Goal: Navigation & Orientation: Find specific page/section

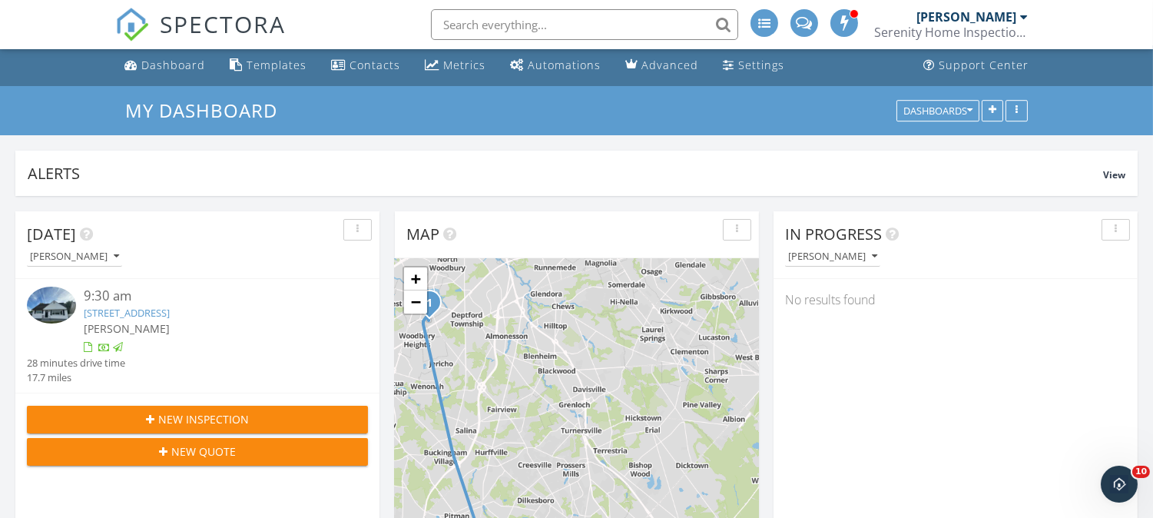
scroll to position [2807, 1180]
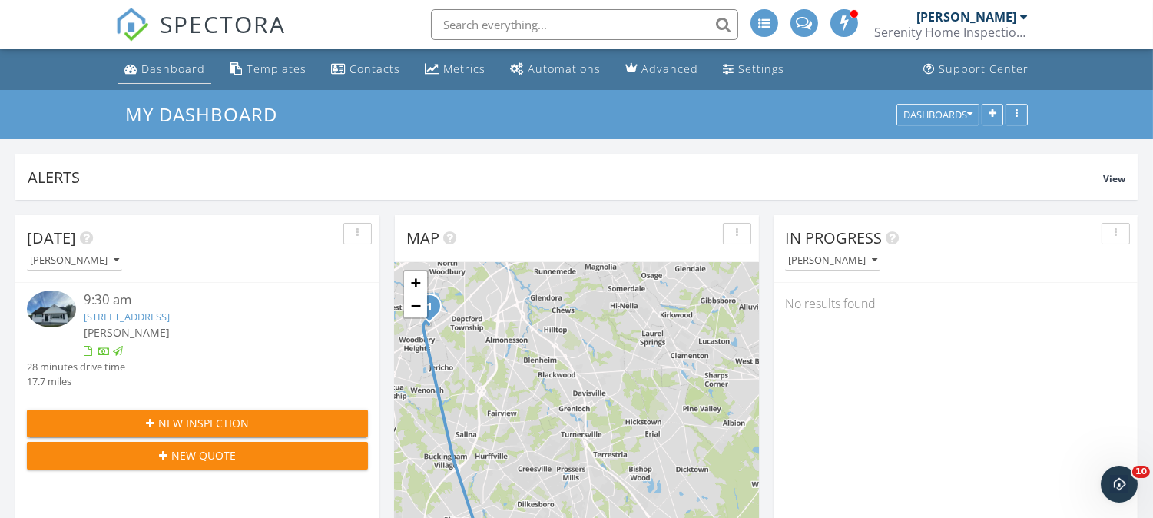
click at [170, 70] on div "Dashboard" at bounding box center [173, 68] width 64 height 15
click at [723, 71] on div "Settings" at bounding box center [729, 68] width 12 height 12
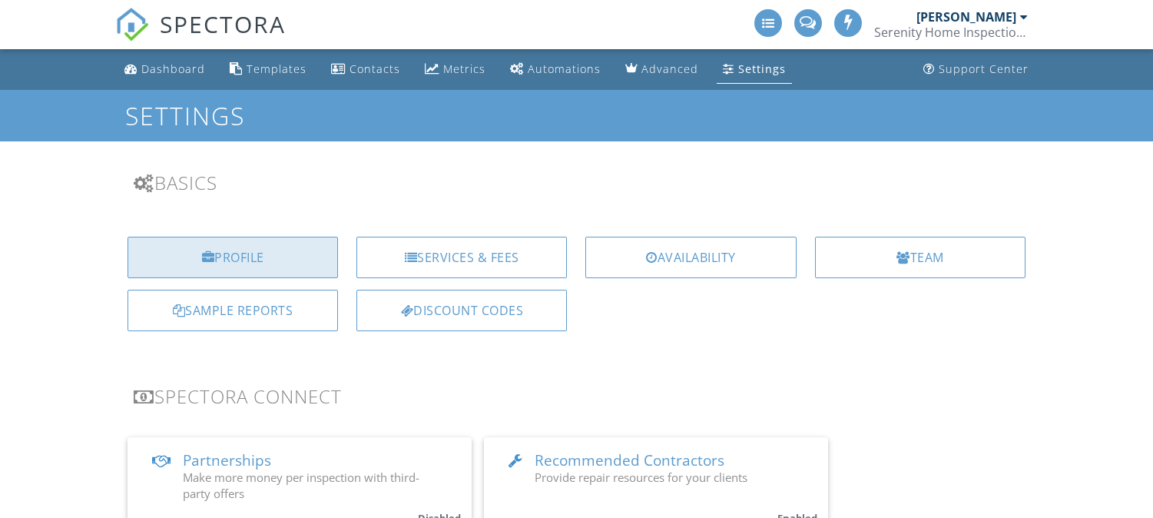
click at [280, 253] on div "Profile" at bounding box center [232, 257] width 210 height 41
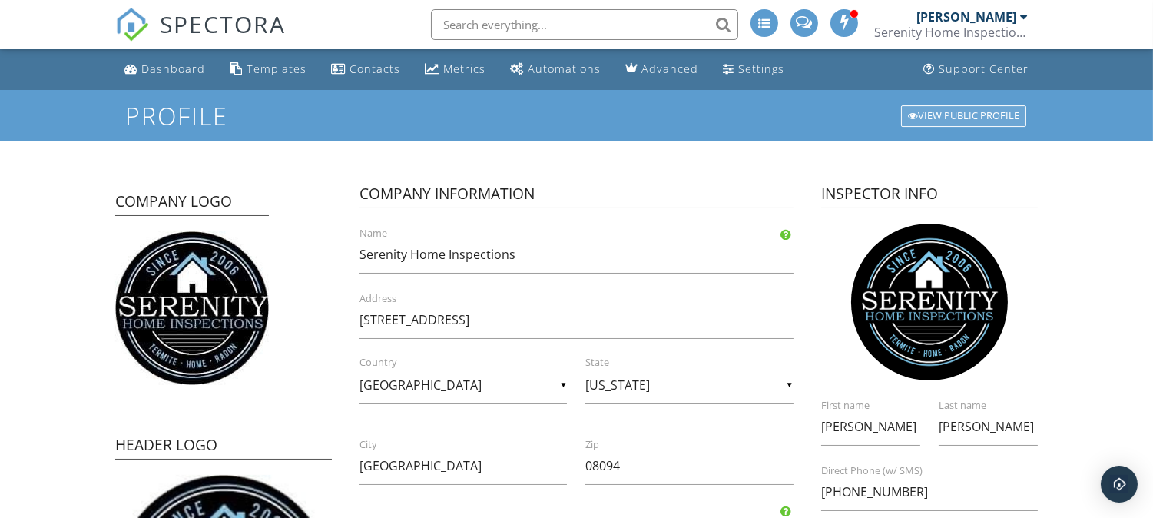
click at [956, 113] on div "View Public Profile" at bounding box center [963, 116] width 125 height 22
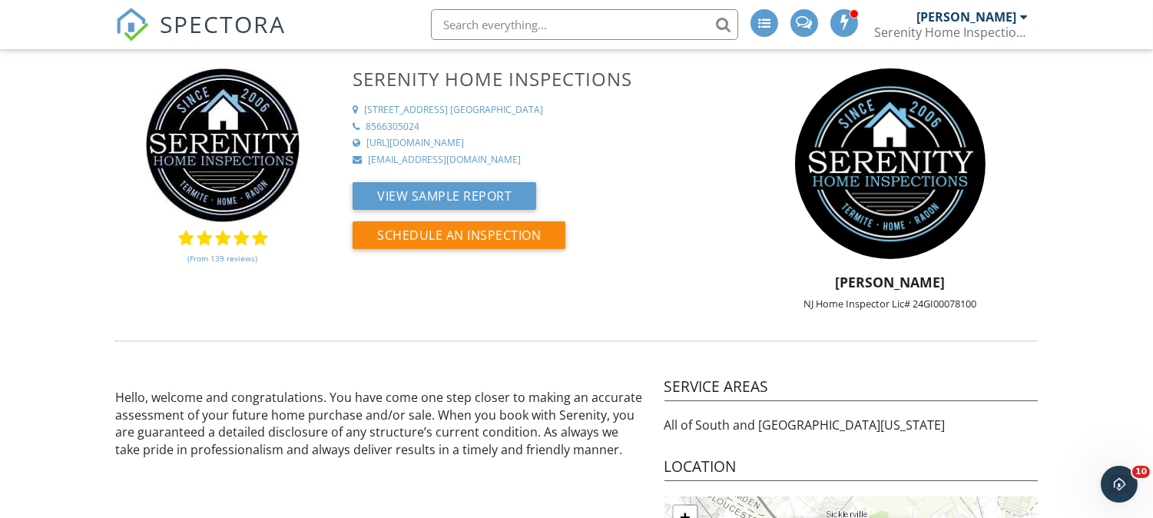
click at [229, 257] on link "(From 139 reviews)" at bounding box center [222, 258] width 70 height 26
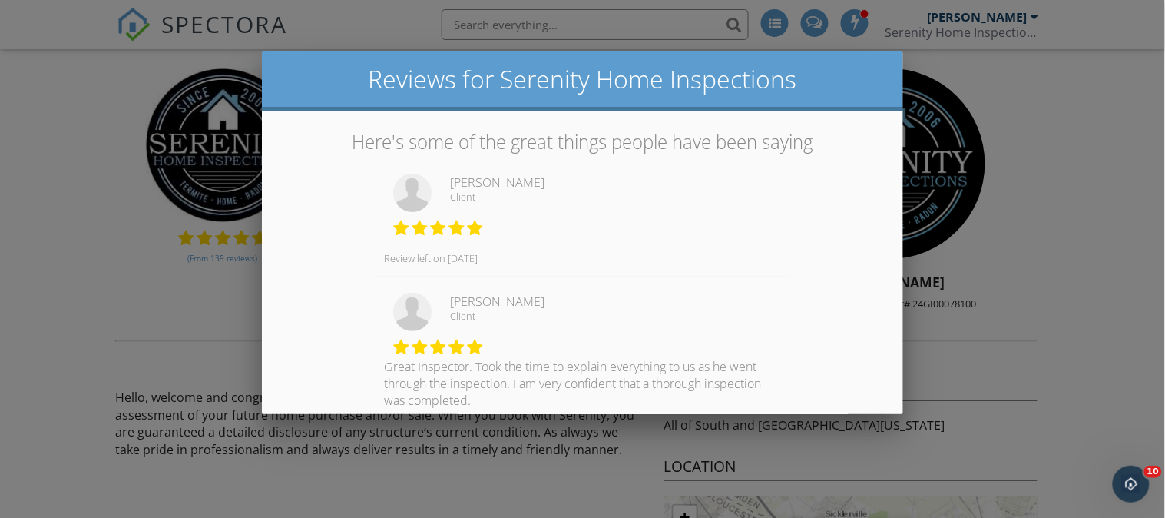
click at [1091, 117] on div at bounding box center [582, 246] width 1165 height 647
